Goal: Transaction & Acquisition: Purchase product/service

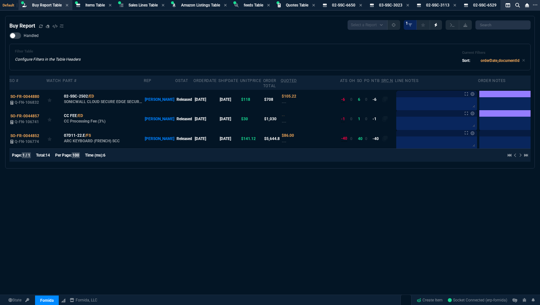
select select "8: NEPT"
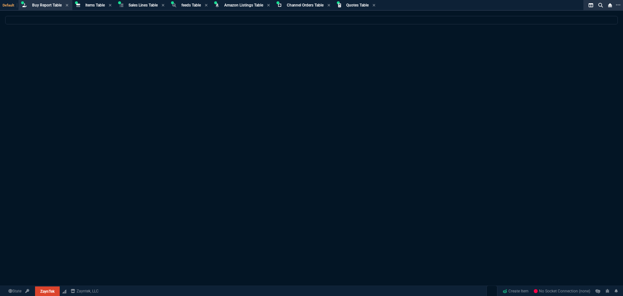
select select "8: NEPT"
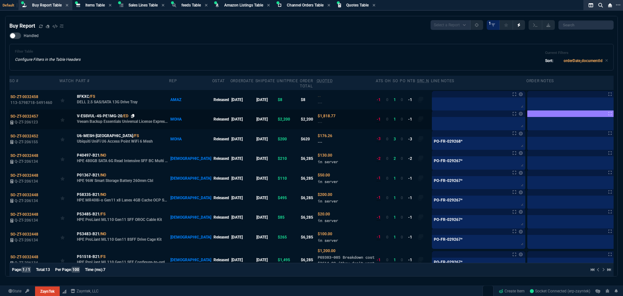
click at [132, 115] on icon at bounding box center [133, 116] width 4 height 4
click at [104, 117] on span "V-ESSVUL-4S-PE1MG-20" at bounding box center [99, 116] width 45 height 6
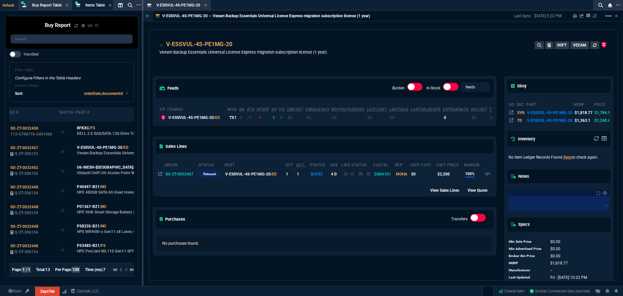
drag, startPoint x: 328, startPoint y: 53, endPoint x: 164, endPoint y: 49, distance: 164.9
click at [160, 52] on div "V-ESSVUL-4S-PE1MG-20 Veeam Backup Essentials Universal License Express migratio…" at bounding box center [383, 51] width 448 height 23
copy p "Veeam Backup Essentials Universal License Express migration subscription licens…"
click at [204, 5] on icon at bounding box center [205, 5] width 3 height 4
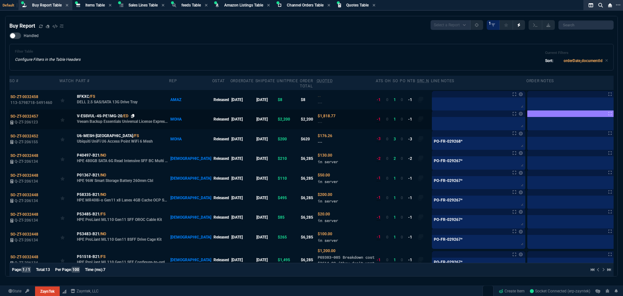
click at [131, 117] on icon at bounding box center [133, 116] width 4 height 4
click at [30, 116] on span "SO-ZT-0032457" at bounding box center [24, 116] width 28 height 5
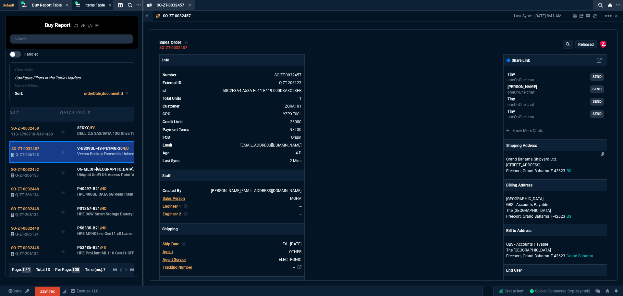
click at [530, 166] on p "1 Fishing Hole Road" at bounding box center [555, 165] width 98 height 6
select select "BS"
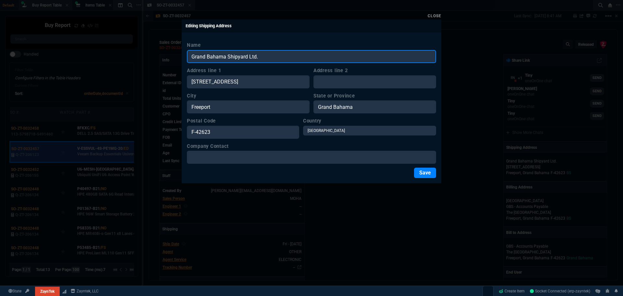
drag, startPoint x: 262, startPoint y: 55, endPoint x: 181, endPoint y: 56, distance: 80.5
click at [167, 56] on div "Close Editing Shipping Address Name Grand Bahama Shipyard Ltd. Address line 1 1…" at bounding box center [311, 148] width 623 height 296
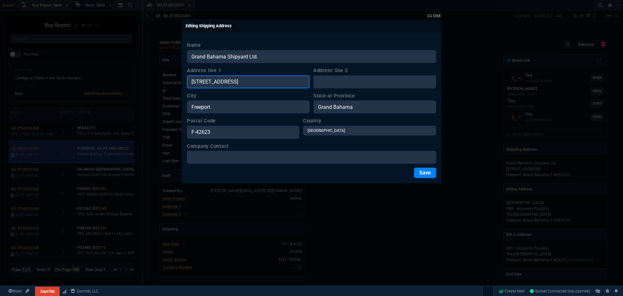
drag, startPoint x: 237, startPoint y: 80, endPoint x: 163, endPoint y: 80, distance: 73.7
click at [159, 80] on div "Close Editing Shipping Address Name Grand Bahama Shipyard Ltd. Address line 1 1…" at bounding box center [311, 148] width 623 height 296
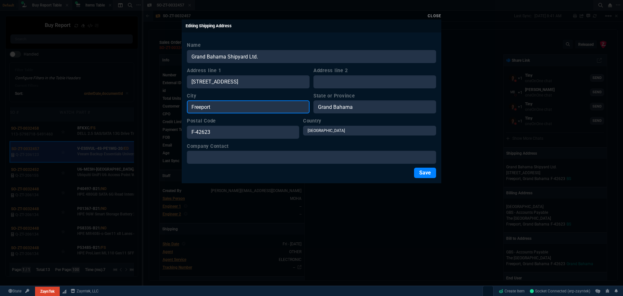
drag, startPoint x: 218, startPoint y: 108, endPoint x: 179, endPoint y: 108, distance: 38.3
click at [179, 108] on div "Close Editing Shipping Address Name Grand Bahama Shipyard Ltd. Address line 1 1…" at bounding box center [311, 148] width 623 height 296
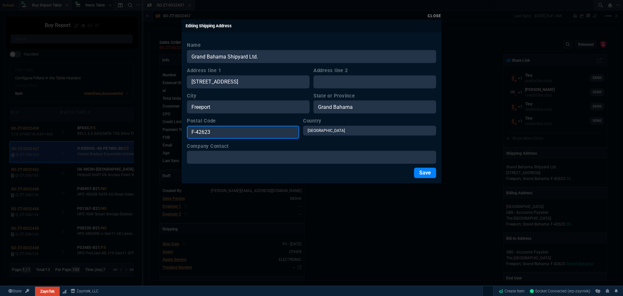
drag, startPoint x: 224, startPoint y: 136, endPoint x: 173, endPoint y: 135, distance: 50.6
click at [173, 135] on div "Close Editing Shipping Address Name Grand Bahama Shipyard Ltd. Address line 1 1…" at bounding box center [311, 148] width 623 height 296
click at [437, 15] on link "Close" at bounding box center [435, 16] width 14 height 5
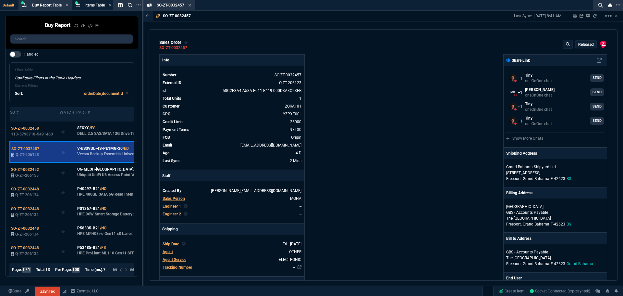
click at [190, 5] on icon at bounding box center [190, 5] width 3 height 3
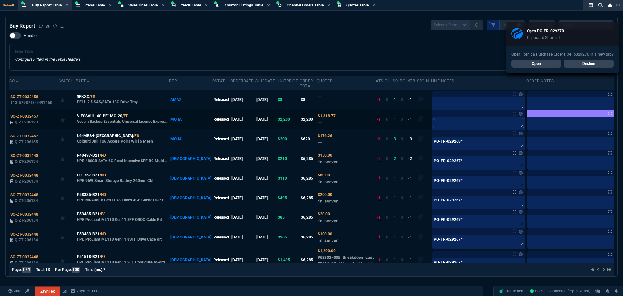
click at [433, 123] on textarea at bounding box center [478, 123] width 91 height 10
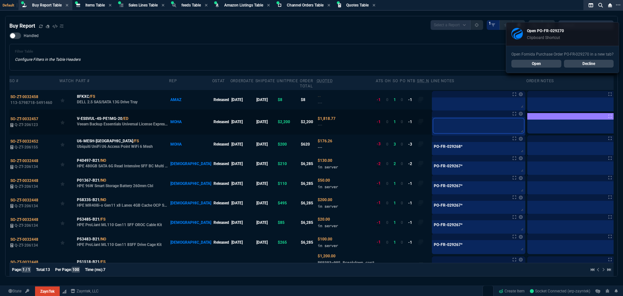
paste textarea "PO-FR-029270*"
type textarea "PO-FR-029270*"
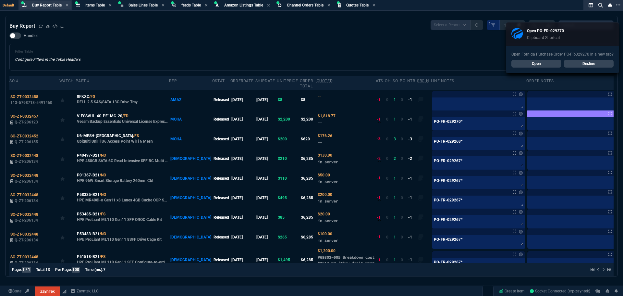
click at [41, 3] on div "Buy Report Table Buy Report" at bounding box center [47, 6] width 30 height 6
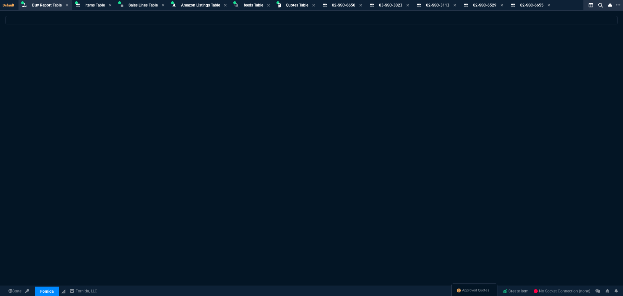
select select "8: NEPT"
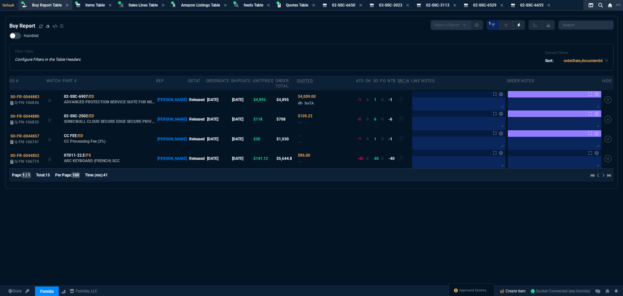
click at [513, 289] on link "Create Item" at bounding box center [512, 291] width 31 height 10
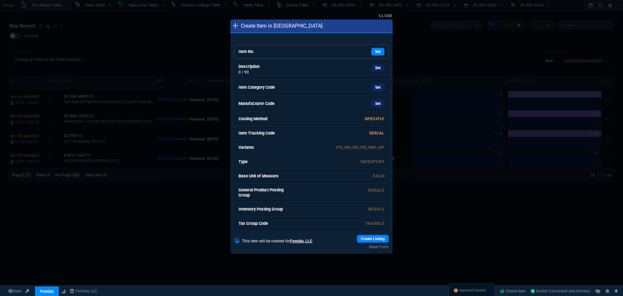
click at [264, 53] on h6 "Item No." at bounding box center [263, 51] width 49 height 5
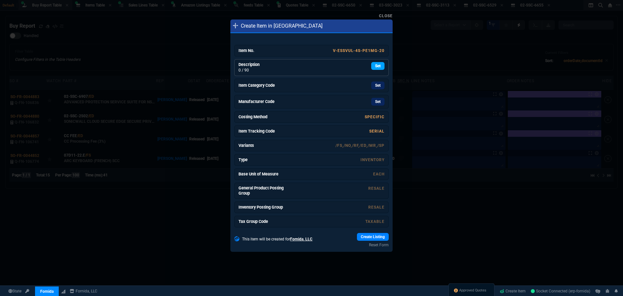
click at [371, 65] on link "Set" at bounding box center [377, 66] width 13 height 8
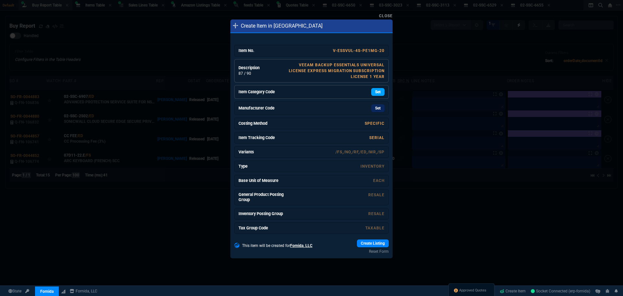
click at [371, 92] on link "Set" at bounding box center [377, 92] width 13 height 8
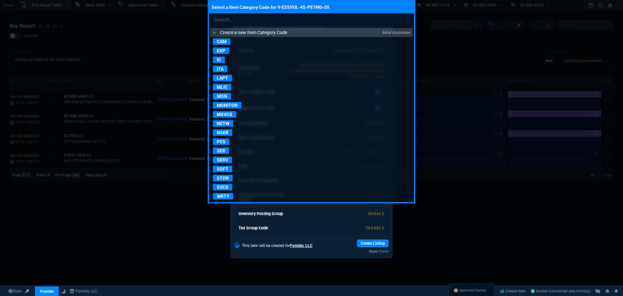
drag, startPoint x: 222, startPoint y: 195, endPoint x: 226, endPoint y: 192, distance: 5.1
click at [222, 195] on p "WRTY" at bounding box center [223, 196] width 20 height 6
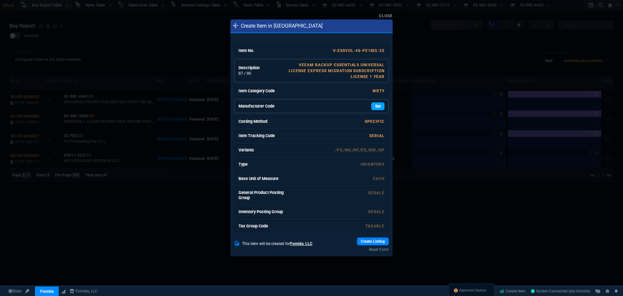
click at [376, 106] on link "Set" at bounding box center [377, 106] width 13 height 8
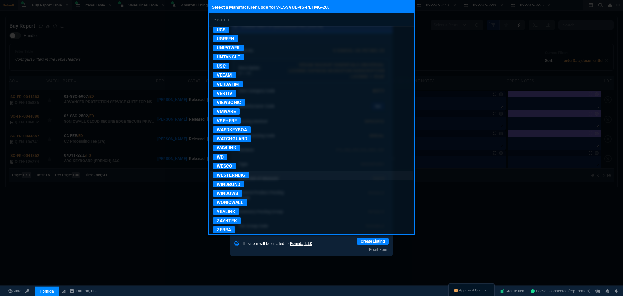
scroll to position [1422, 0]
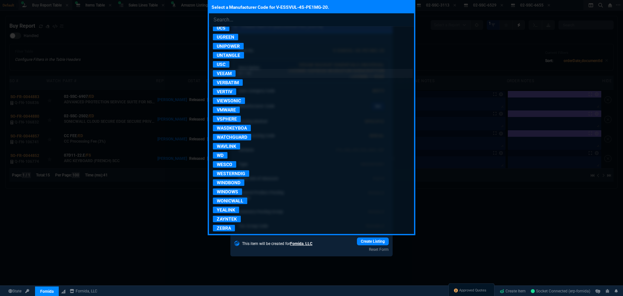
click at [227, 72] on p "VEEAM" at bounding box center [224, 73] width 23 height 6
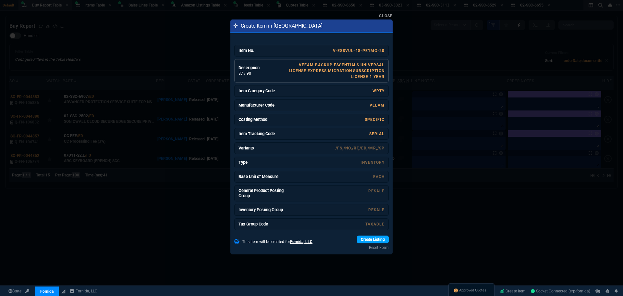
click at [366, 239] on link "Create Listing" at bounding box center [373, 239] width 32 height 8
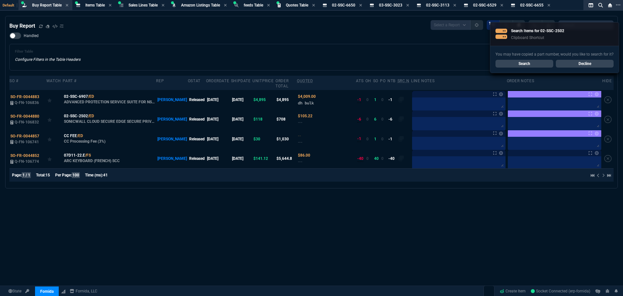
select select "8: NEPT"
click at [91, 6] on span "Items Table" at bounding box center [94, 5] width 19 height 5
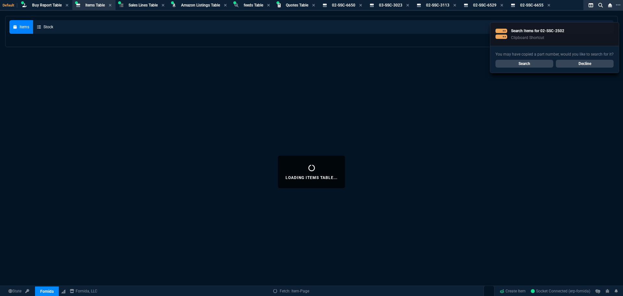
select select
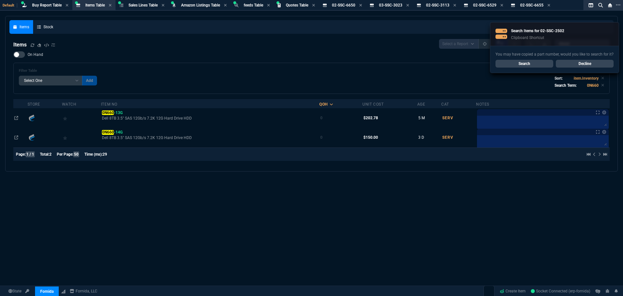
click at [578, 64] on link "Decline" at bounding box center [585, 64] width 58 height 8
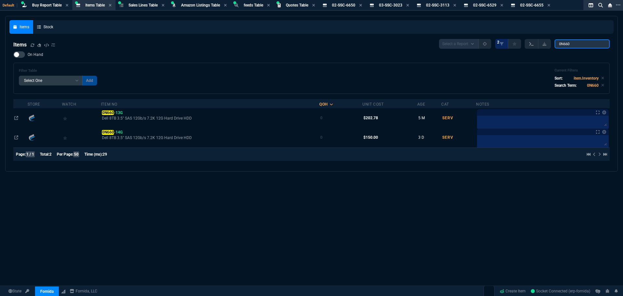
drag, startPoint x: 573, startPoint y: 43, endPoint x: 528, endPoint y: 46, distance: 45.2
click at [539, 45] on div "Select a Report NEW QUERY 2 0N660" at bounding box center [524, 44] width 171 height 10
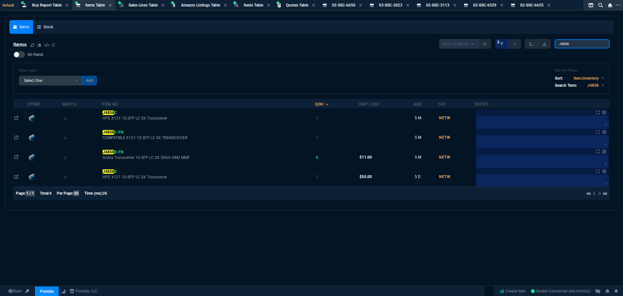
type input "J4858D"
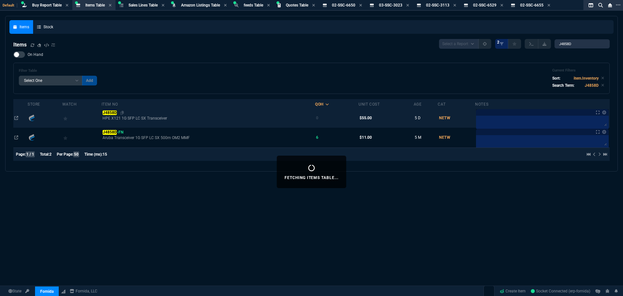
click at [115, 112] on mark "J4858D" at bounding box center [110, 112] width 14 height 5
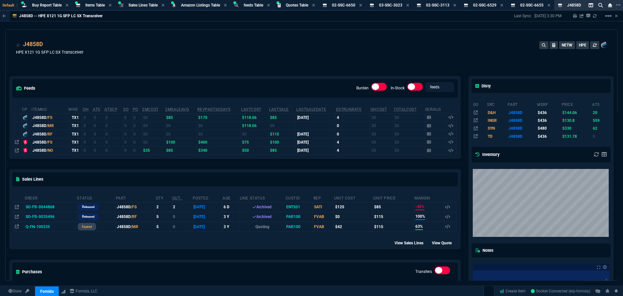
click at [54, 207] on td "SO-FR-0044868" at bounding box center [50, 207] width 52 height 10
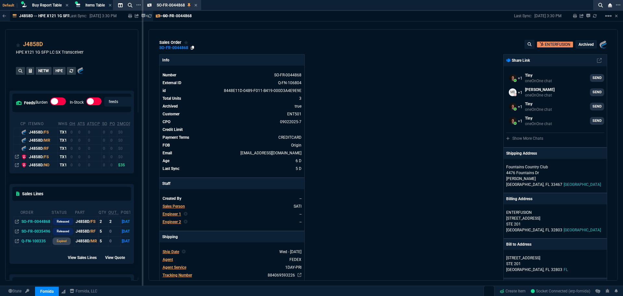
click at [191, 47] on icon at bounding box center [193, 48] width 4 height 4
click at [196, 4] on icon at bounding box center [195, 5] width 3 height 4
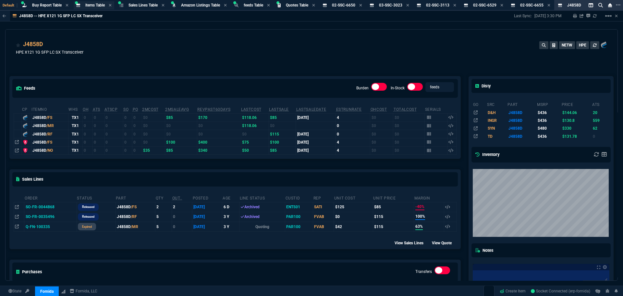
click at [98, 6] on span "Items Table" at bounding box center [94, 5] width 19 height 5
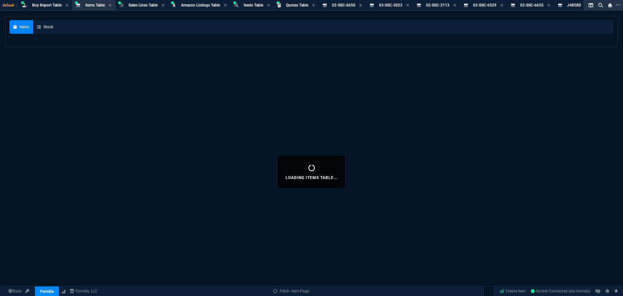
select select
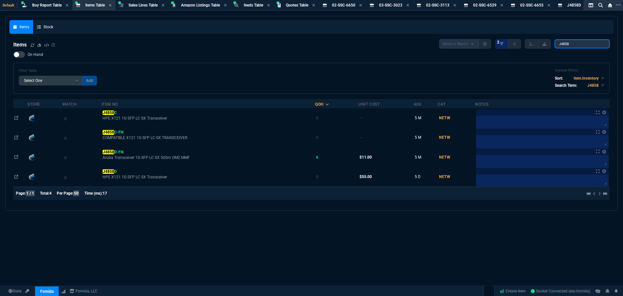
click at [577, 43] on input "J4858" at bounding box center [582, 43] width 55 height 9
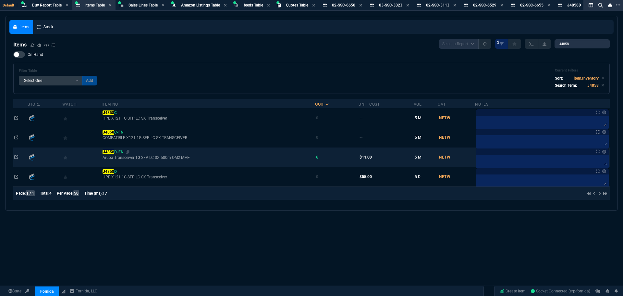
click at [117, 153] on span "J4858 D-FN" at bounding box center [113, 152] width 21 height 5
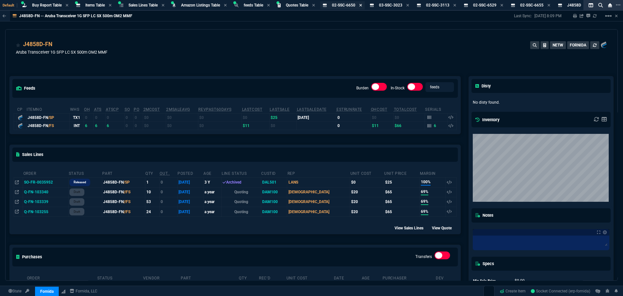
click at [362, 5] on icon at bounding box center [360, 5] width 3 height 4
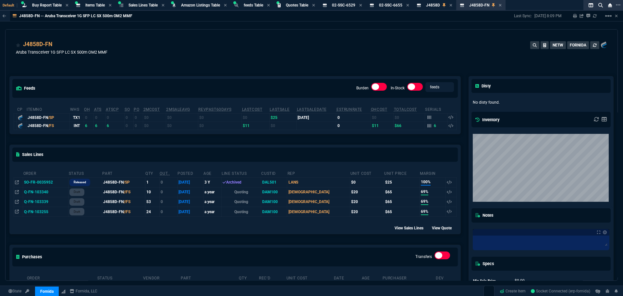
click at [362, 5] on icon at bounding box center [360, 5] width 3 height 4
click at [358, 5] on icon at bounding box center [356, 5] width 3 height 4
click at [364, 5] on icon at bounding box center [363, 5] width 3 height 3
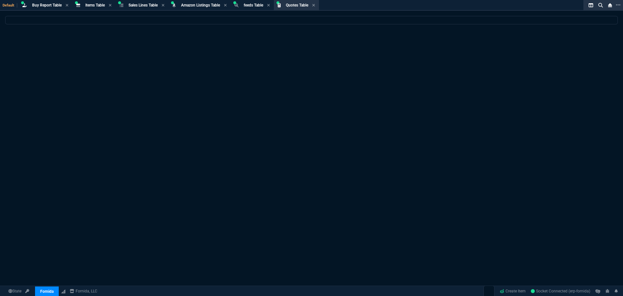
select select
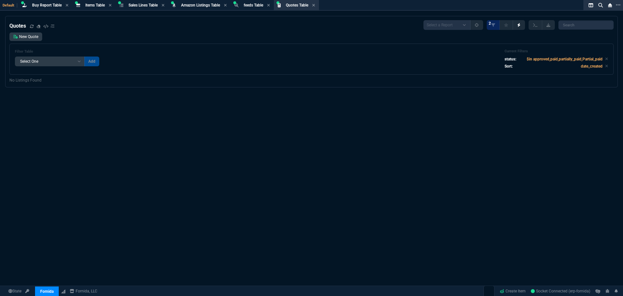
click at [295, 5] on span "Quotes Table" at bounding box center [297, 5] width 22 height 5
click at [28, 40] on link "New Quote" at bounding box center [25, 36] width 33 height 8
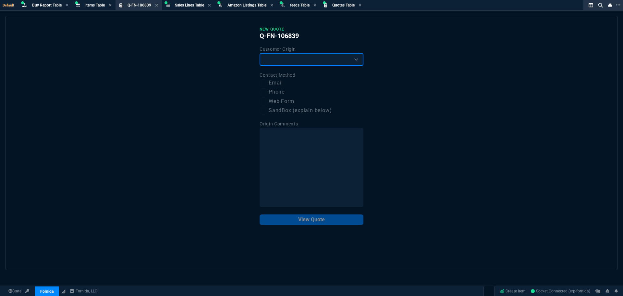
click at [290, 60] on select "Existing Customer Amazon Lead (first order) Website Lead (first order) Called (…" at bounding box center [312, 59] width 104 height 13
select select "existing"
click at [260, 53] on select "Existing Customer Amazon Lead (first order) Website Lead (first order) Called (…" at bounding box center [312, 59] width 104 height 13
click at [264, 82] on input "Email" at bounding box center [264, 83] width 8 height 8
checkbox input "true"
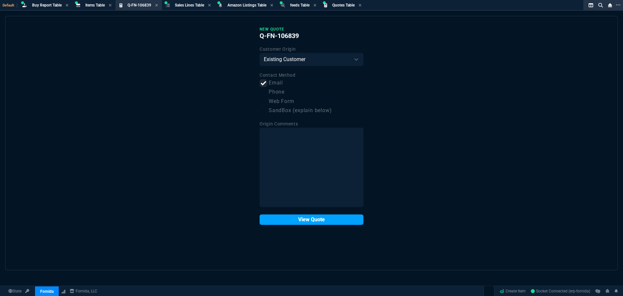
click at [313, 220] on button "View Quote" at bounding box center [312, 219] width 104 height 10
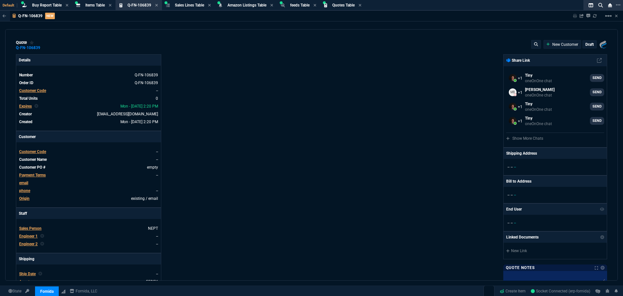
click at [30, 90] on span "Customer Code" at bounding box center [32, 90] width 27 height 5
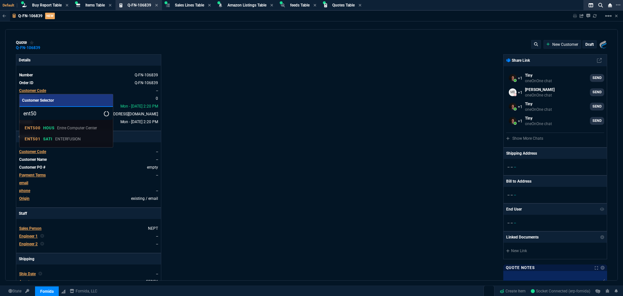
type input "ent501"
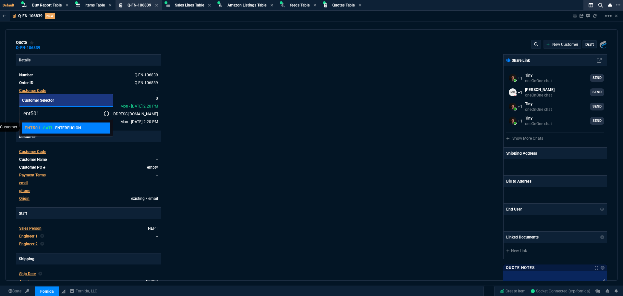
click at [44, 126] on p "SATI" at bounding box center [47, 127] width 9 height 5
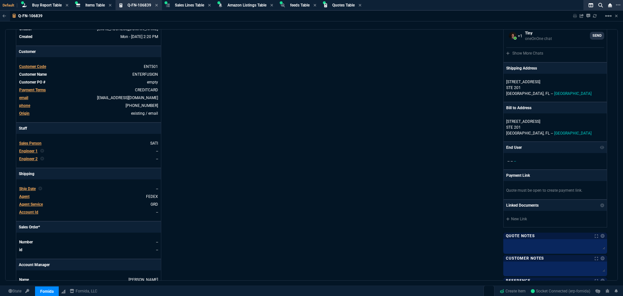
scroll to position [130, 0]
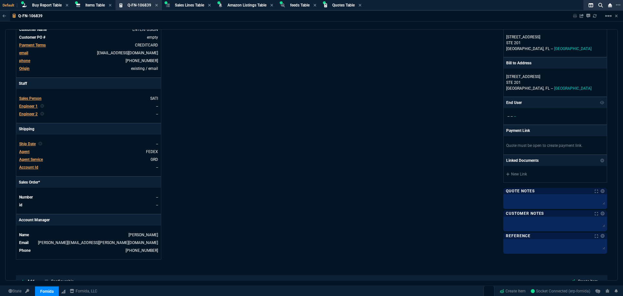
drag, startPoint x: 420, startPoint y: 128, endPoint x: 421, endPoint y: 125, distance: 3.4
click at [420, 128] on div "Fornida, LLC 2609 Technology Dr Suite 300 Plano, TX 75074 Share Link Tiny oneOn…" at bounding box center [460, 91] width 296 height 335
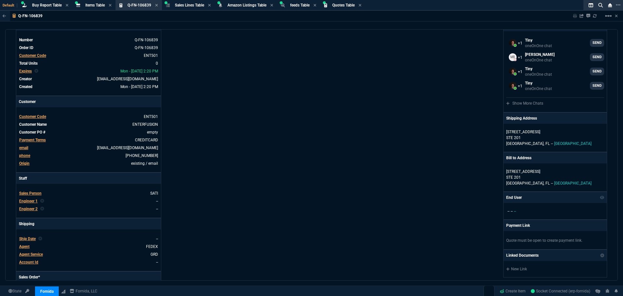
scroll to position [32, 0]
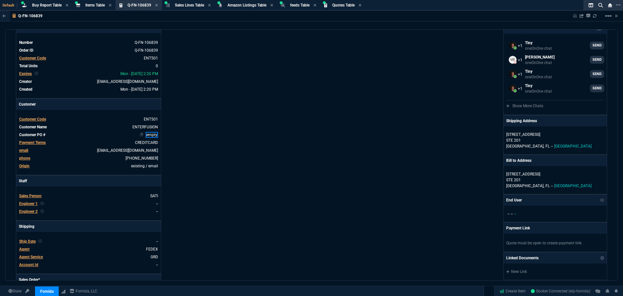
click at [153, 134] on link "empty" at bounding box center [152, 135] width 12 height 6
click at [197, 147] on div "Details Number Q-FN-106839 Order ID Q-FN-106839 Customer Code ENT501 Total Unit…" at bounding box center [164, 189] width 296 height 335
click at [511, 135] on p "745 N Magnolia Ave" at bounding box center [555, 134] width 98 height 6
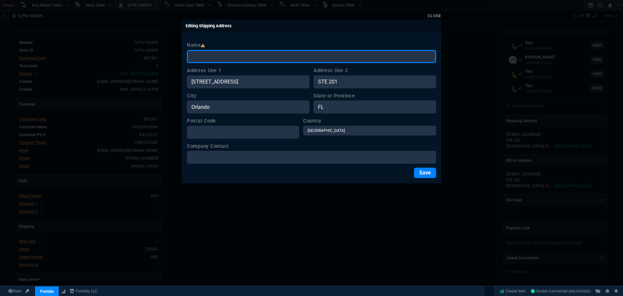
click at [224, 56] on input "Name" at bounding box center [311, 56] width 249 height 13
paste input "ENTERFUSION"
type input "ENTERFUSION"
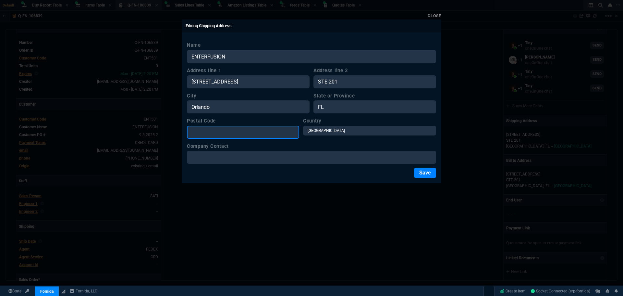
click at [217, 133] on input "Postal Code" at bounding box center [243, 132] width 112 height 13
type input "32803"
click at [418, 172] on button "Save" at bounding box center [425, 172] width 22 height 10
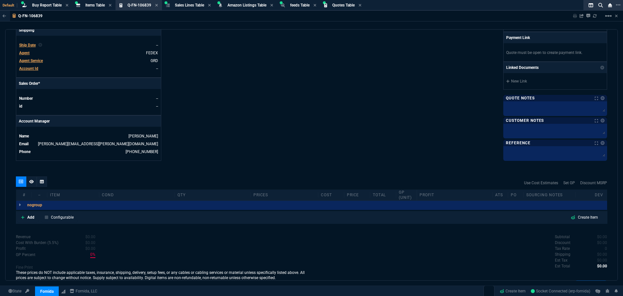
scroll to position [262, 0]
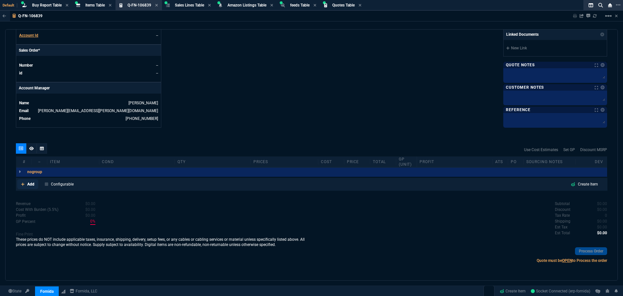
click at [23, 183] on icon at bounding box center [22, 183] width 3 height 3
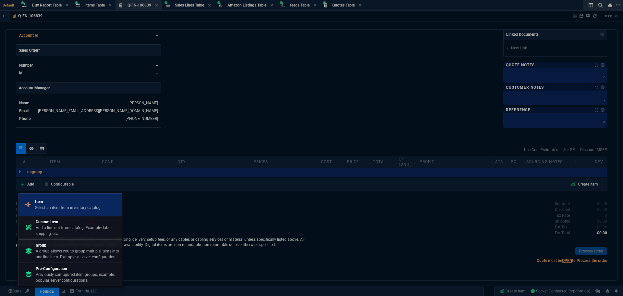
click at [37, 202] on p "Item" at bounding box center [68, 202] width 66 height 6
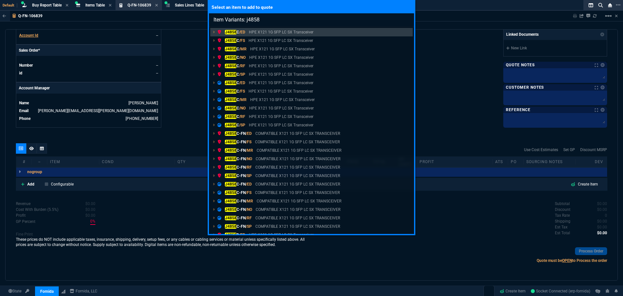
type input "Item Variants: j4858d"
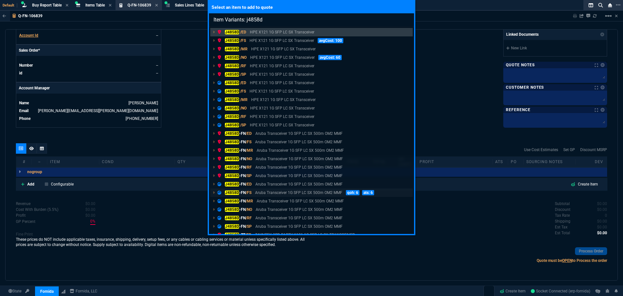
click at [238, 192] on mark "J4858D" at bounding box center [232, 192] width 14 height 5
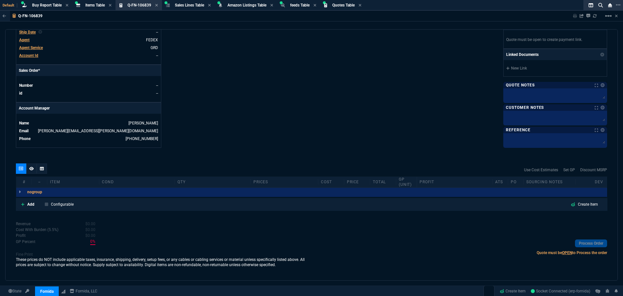
scroll to position [241, 0]
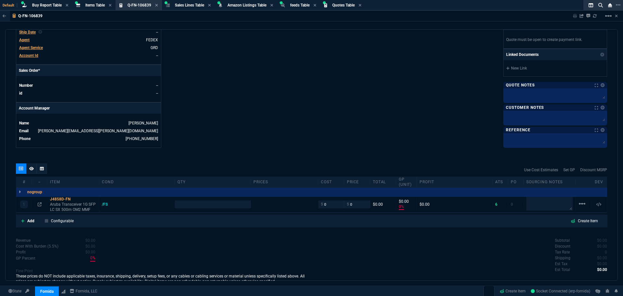
type input "0"
click at [223, 204] on nx-fornida-erp-document "Q-FN-106839 Sharing Q-FN-106839 Link Dev Link Share on Teams linear_scale quote…" at bounding box center [311, 161] width 623 height 301
type input "0"
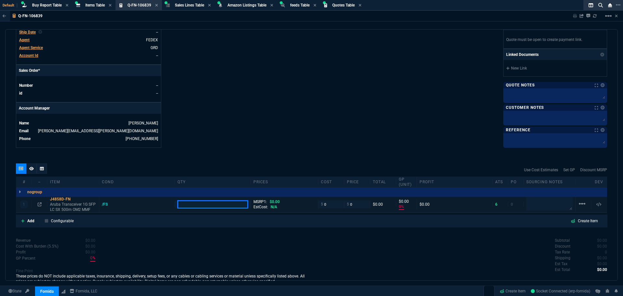
click at [219, 205] on input "number" at bounding box center [213, 203] width 70 height 7
type input "7"
type input "11"
type input "-100"
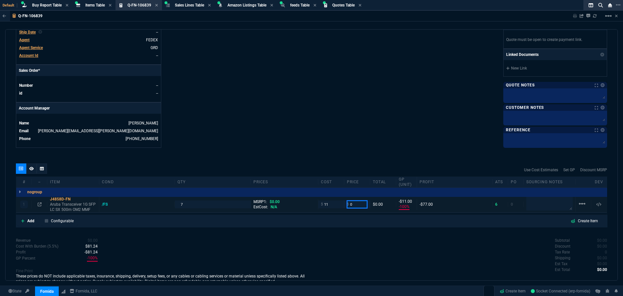
type input "-11"
type input "40"
type input "73"
type input "29"
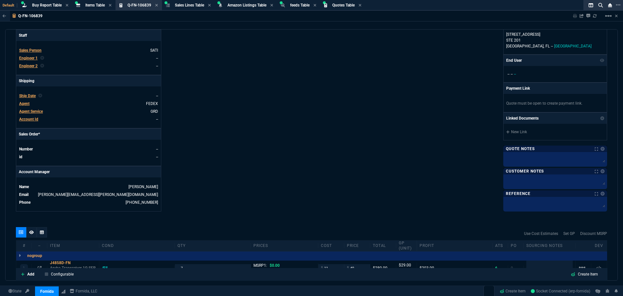
scroll to position [227, 0]
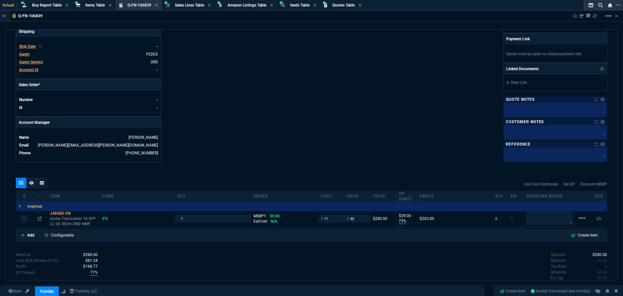
click at [30, 184] on icon at bounding box center [31, 183] width 5 height 4
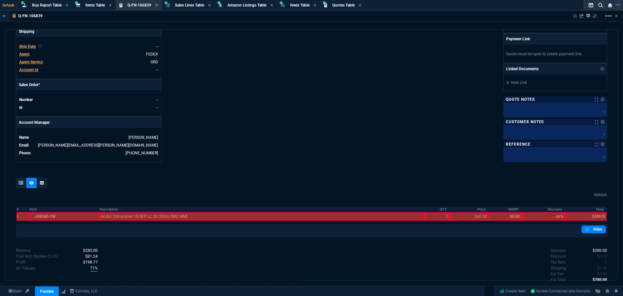
click at [17, 218] on div at bounding box center [23, 216] width 13 height 8
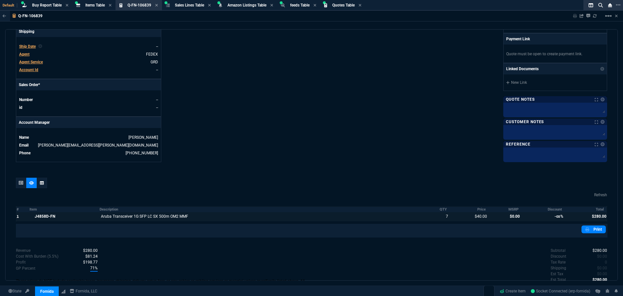
click at [506, 217] on div at bounding box center [504, 216] width 33 height 8
click at [550, 212] on div at bounding box center [543, 216] width 44 height 8
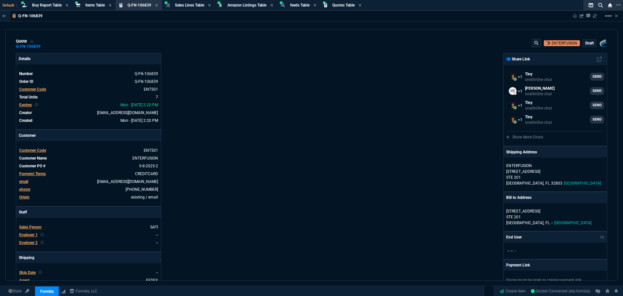
scroll to position [0, 0]
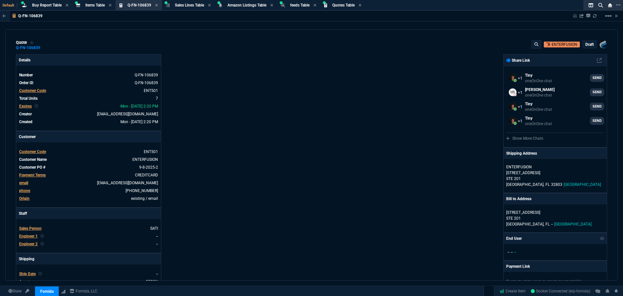
click at [588, 43] on p "draft" at bounding box center [589, 44] width 8 height 5
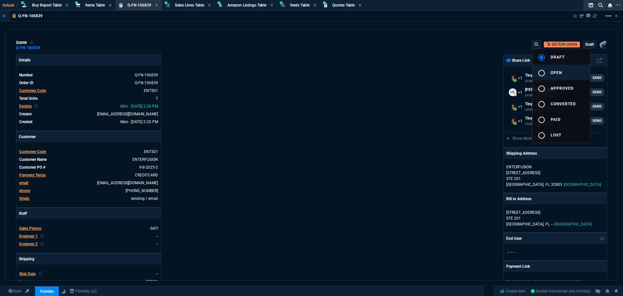
click at [556, 70] on span "open" at bounding box center [556, 72] width 11 height 5
type input "73"
type input "29"
click at [395, 83] on div at bounding box center [311, 148] width 623 height 296
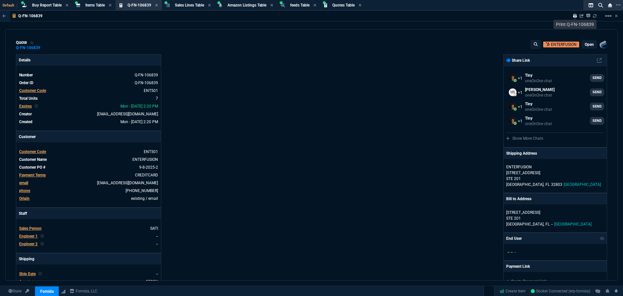
click at [574, 16] on icon at bounding box center [575, 16] width 4 height 4
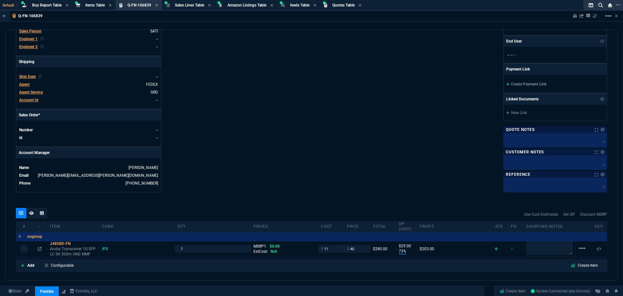
scroll to position [195, 0]
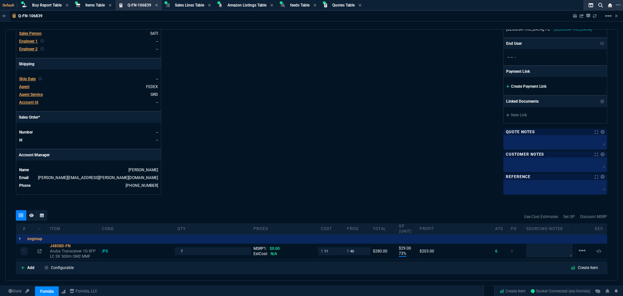
click at [525, 87] on link "Create Payment Link" at bounding box center [526, 86] width 40 height 5
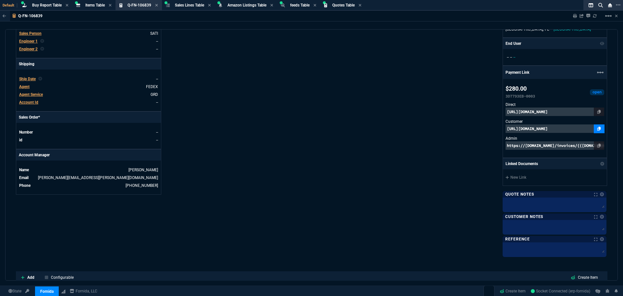
click at [598, 130] on icon at bounding box center [600, 129] width 4 height 4
click at [323, 37] on div "Fornida, LLC 2609 Technology Dr Suite 300 Plano, TX 75074 Share Link Tiny oneOn…" at bounding box center [460, 57] width 296 height 396
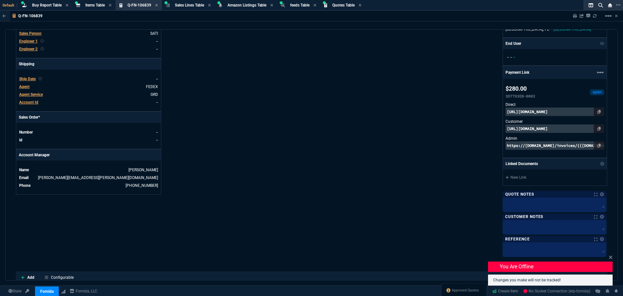
drag, startPoint x: 412, startPoint y: 214, endPoint x: 418, endPoint y: 214, distance: 5.5
click at [414, 214] on div "Fornida, LLC 2609 Technology Dr Suite 300 Plano, TX 75074 Share Link Tiny oneOn…" at bounding box center [460, 57] width 296 height 396
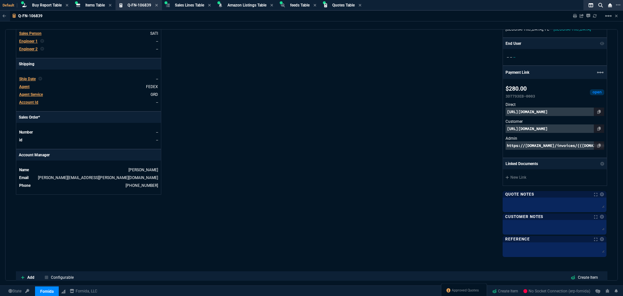
click at [421, 213] on div "Fornida, LLC 2609 Technology Dr Suite 300 Plano, TX 75074 Share Link Tiny oneOn…" at bounding box center [460, 57] width 296 height 396
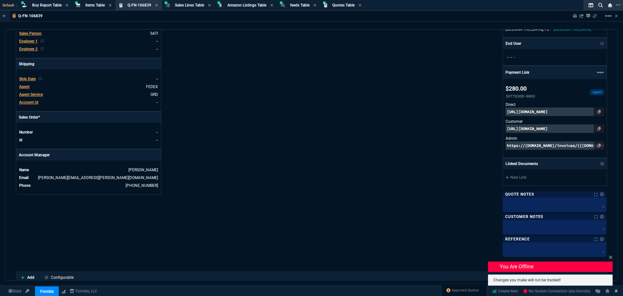
scroll to position [162, 0]
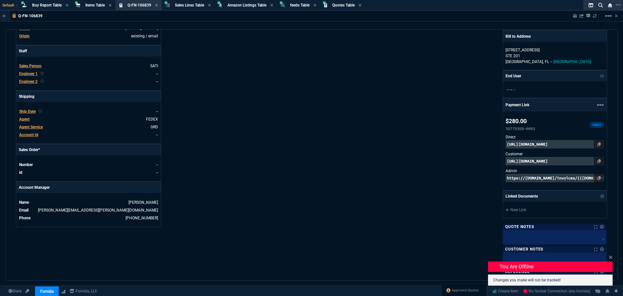
click at [343, 129] on div "Fornida, LLC 2609 Technology Dr Suite 300 Plano, TX 75074 Share Link Tiny oneOn…" at bounding box center [460, 90] width 296 height 396
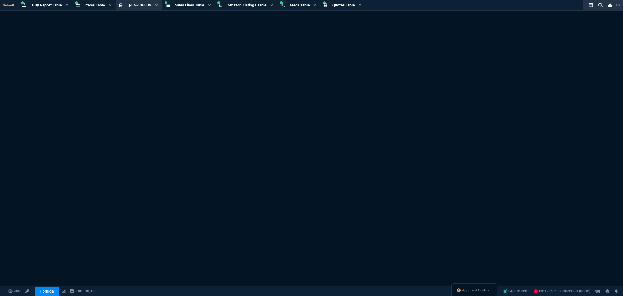
select select "8: NEPT"
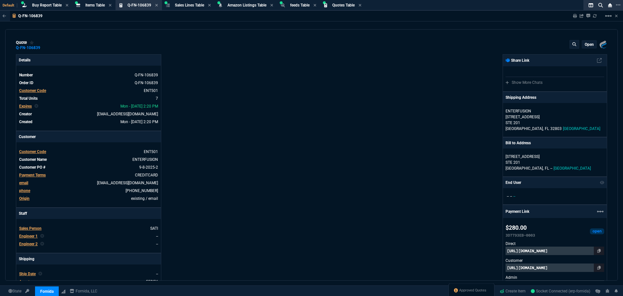
type input "73"
type input "29"
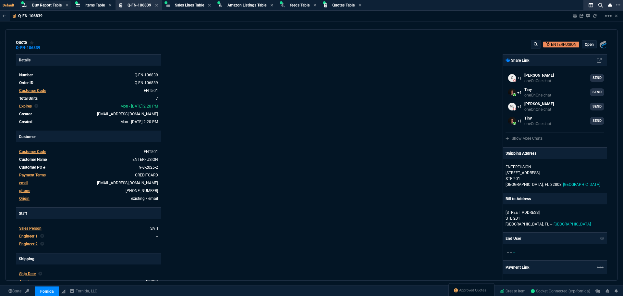
click at [42, 5] on span "Buy Report Table" at bounding box center [47, 5] width 30 height 5
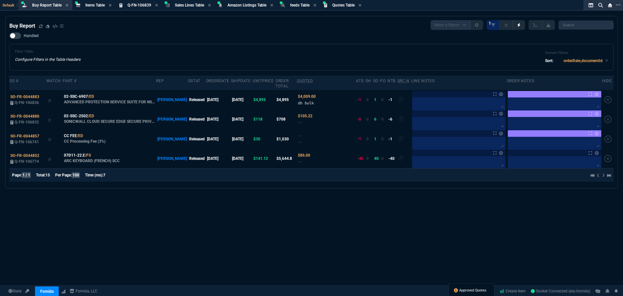
click at [462, 290] on span "Approved Quotes" at bounding box center [472, 290] width 27 height 5
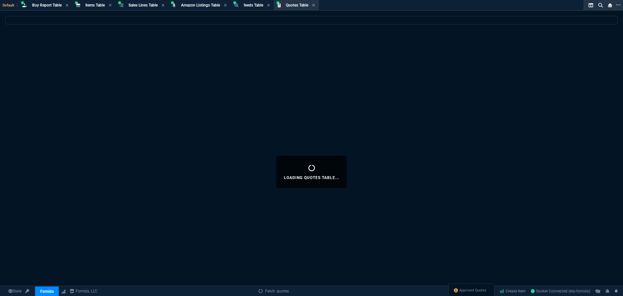
select select
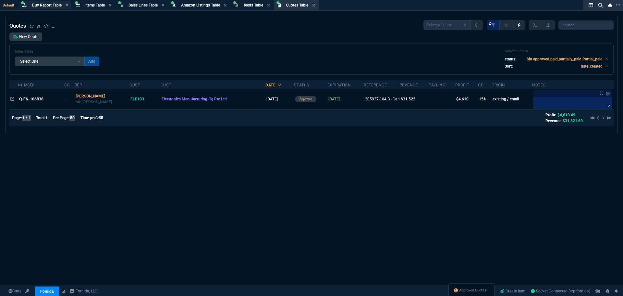
click at [35, 6] on span "Buy Report Table" at bounding box center [47, 5] width 30 height 5
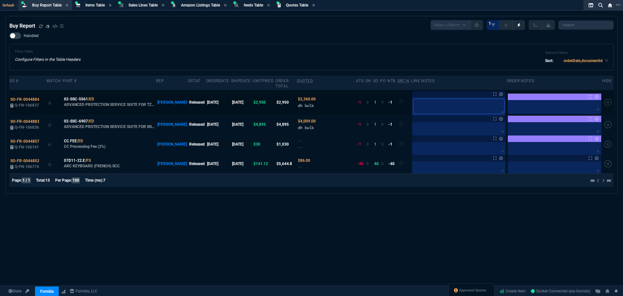
click at [422, 99] on textarea at bounding box center [458, 106] width 91 height 15
type textarea "b"
type textarea "bu"
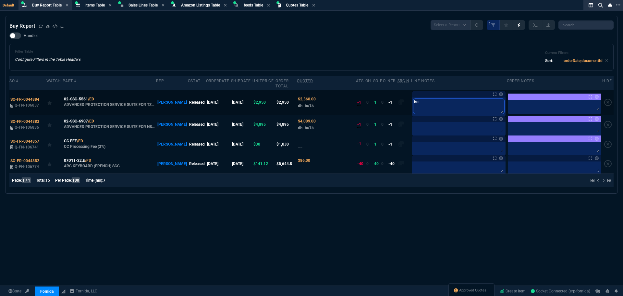
type textarea "bul"
type textarea "bulk"
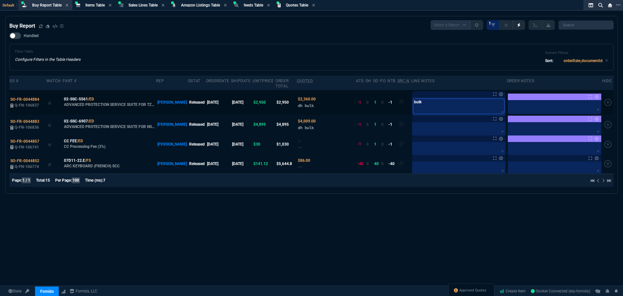
type textarea "bulk"
type textarea "bulk b"
type textarea "bulk bu"
type textarea "bulk buy"
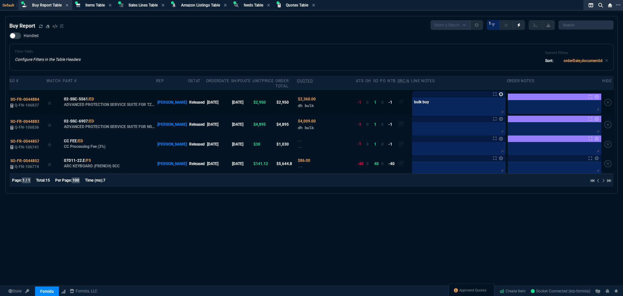
click at [499, 92] on link at bounding box center [501, 94] width 4 height 4
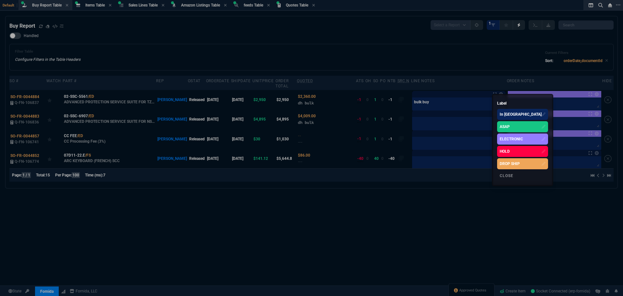
click at [508, 123] on div "ASAP" at bounding box center [522, 126] width 51 height 11
click at [430, 139] on div at bounding box center [311, 148] width 623 height 296
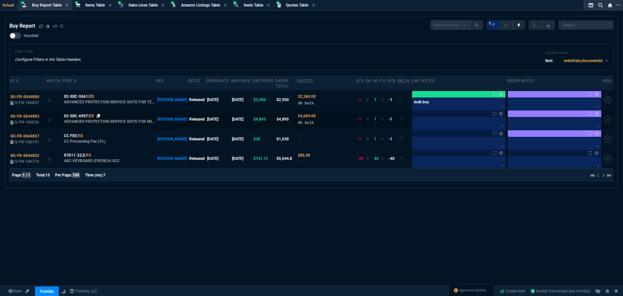
click at [97, 114] on icon at bounding box center [99, 116] width 4 height 4
select select "8: NEPT"
click at [97, 114] on icon at bounding box center [99, 116] width 4 height 4
click at [415, 118] on textarea at bounding box center [458, 123] width 91 height 10
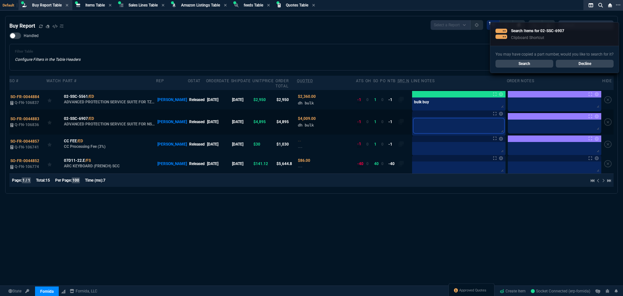
type textarea "b"
type textarea "bu"
type textarea "bul"
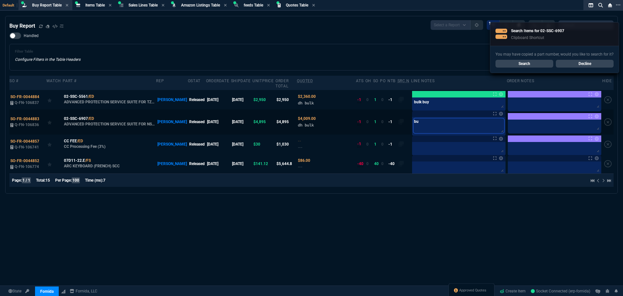
type textarea "bul"
type textarea "bulk"
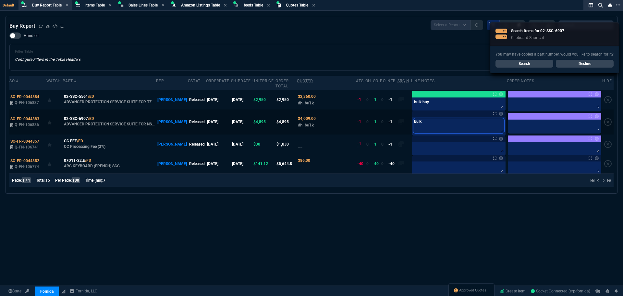
type textarea "bulk b"
type textarea "bulk bu"
type textarea "bulk buy"
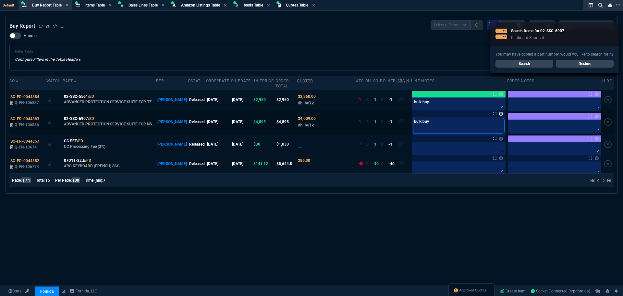
type textarea "bulk buy"
click at [499, 112] on link at bounding box center [501, 114] width 4 height 4
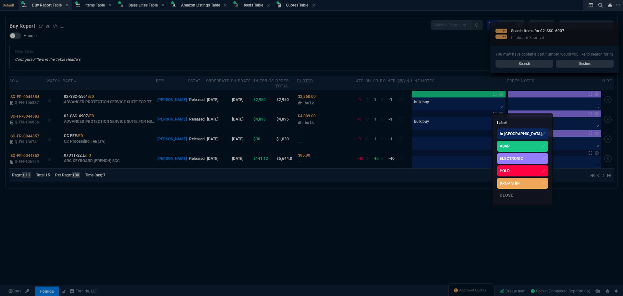
click at [501, 142] on div "ASAP" at bounding box center [522, 146] width 51 height 11
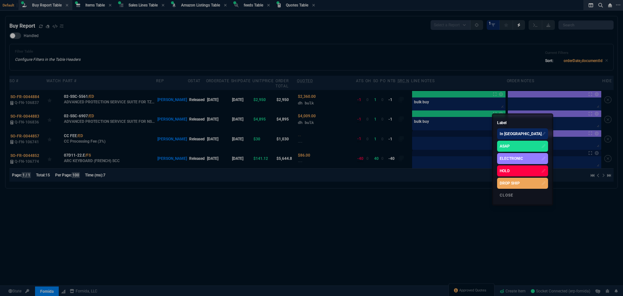
click at [330, 56] on div at bounding box center [311, 148] width 623 height 296
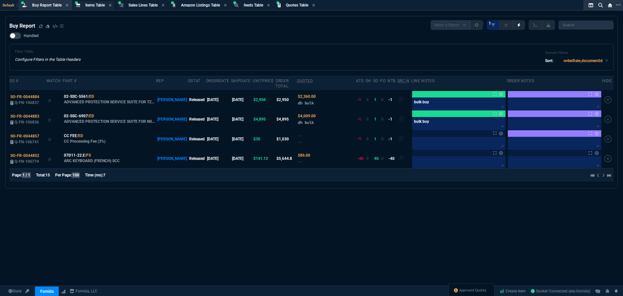
click at [95, 5] on span "Items Table" at bounding box center [94, 5] width 19 height 5
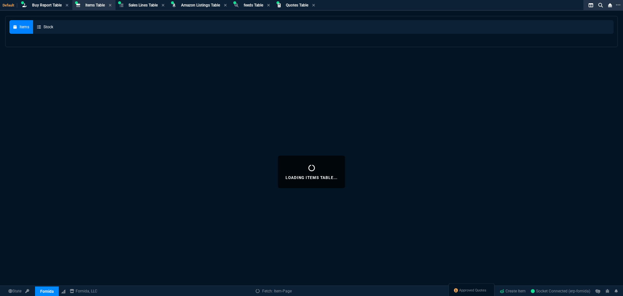
select select
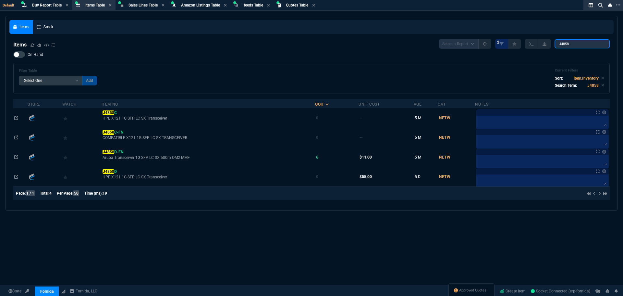
drag, startPoint x: 573, startPoint y: 44, endPoint x: 513, endPoint y: 42, distance: 59.1
click at [521, 44] on div "Select a Report NEW QUERY 2 J4858" at bounding box center [524, 44] width 171 height 10
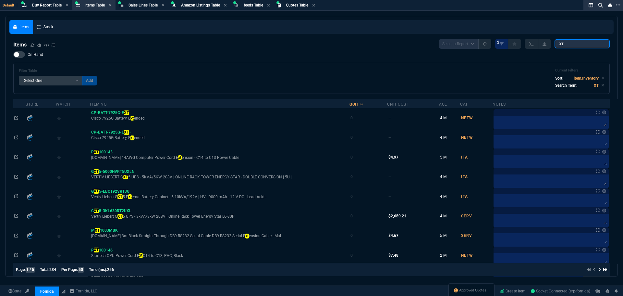
type input "XTH17"
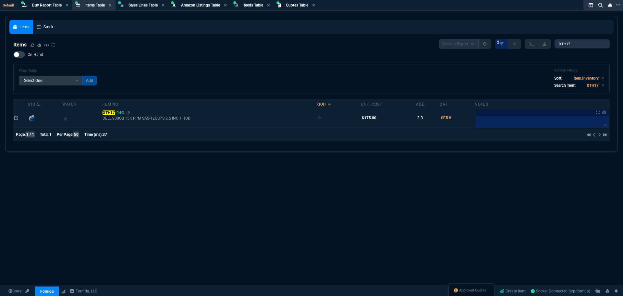
click at [115, 111] on mark "XTH17" at bounding box center [109, 112] width 12 height 5
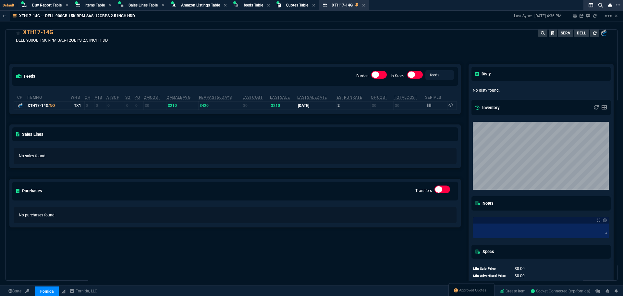
scroll to position [44, 0]
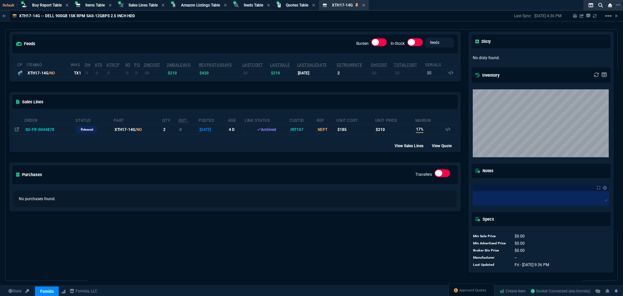
click at [38, 129] on td "SO-FR-0044878" at bounding box center [49, 130] width 51 height 10
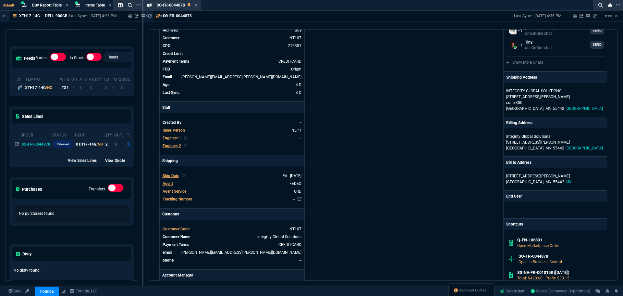
scroll to position [97, 0]
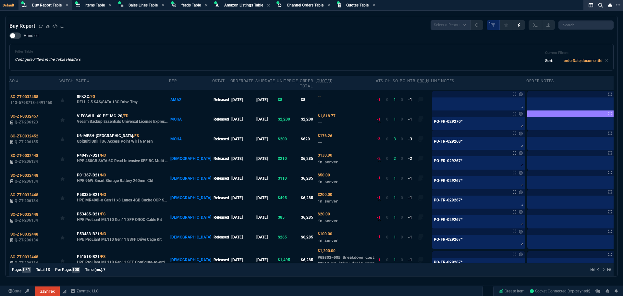
select select "8: NEPT"
click at [40, 27] on icon at bounding box center [41, 26] width 4 height 4
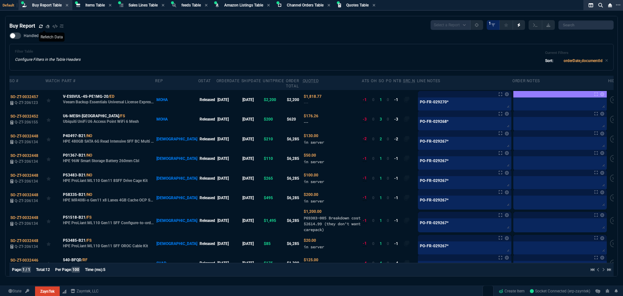
click at [41, 28] on icon at bounding box center [41, 26] width 4 height 4
